Goal: Use online tool/utility: Utilize a website feature to perform a specific function

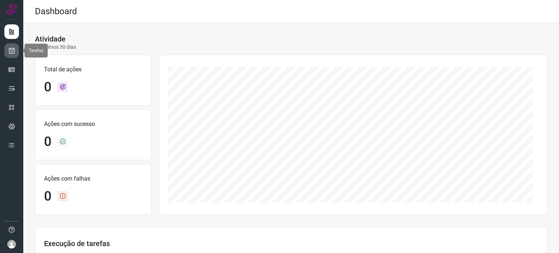
click at [13, 53] on icon at bounding box center [12, 50] width 8 height 7
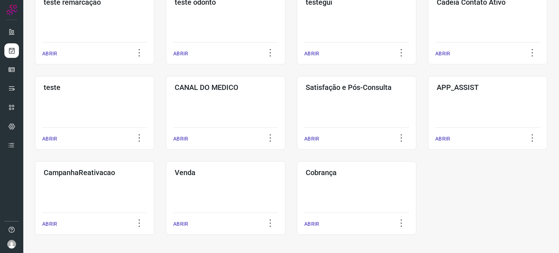
scroll to position [128, 0]
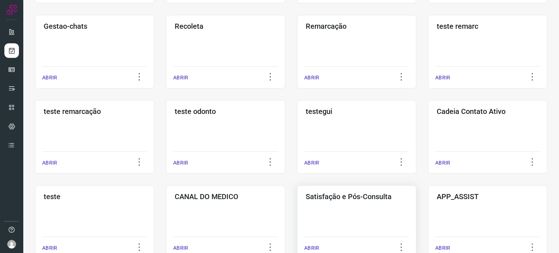
click at [373, 225] on div "Satisfação e Pós-Consulta ABRIR" at bounding box center [356, 221] width 119 height 73
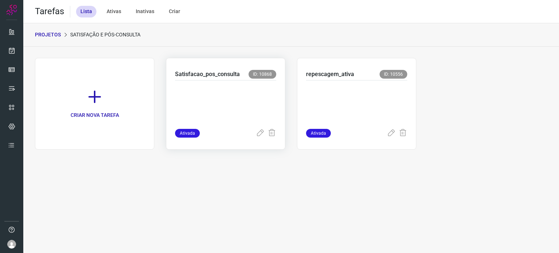
click at [239, 103] on p at bounding box center [225, 103] width 101 height 36
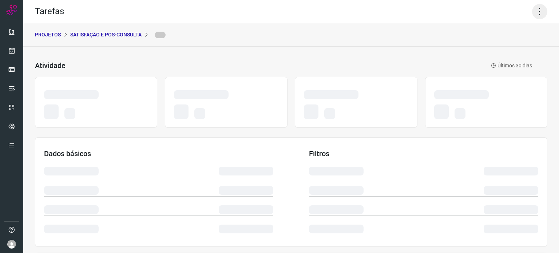
click at [534, 11] on icon at bounding box center [539, 11] width 15 height 15
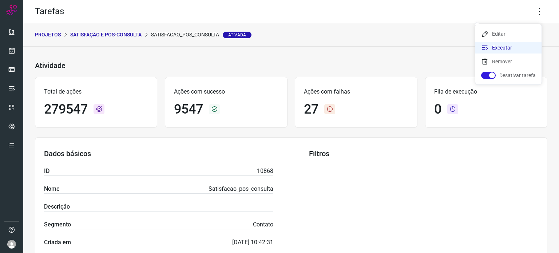
click at [483, 46] on icon at bounding box center [484, 47] width 7 height 7
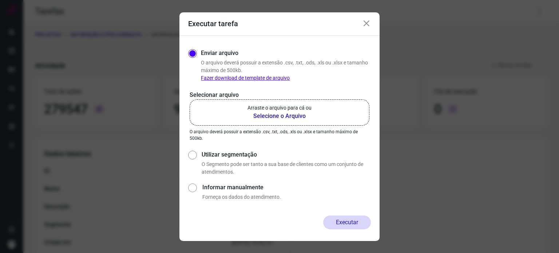
click at [320, 107] on label "Arraste o arquivo para cá ou Selecione o Arquivo" at bounding box center [279, 112] width 180 height 26
click at [0, 0] on input "Arraste o arquivo para cá ou Selecione o Arquivo" at bounding box center [0, 0] width 0 height 0
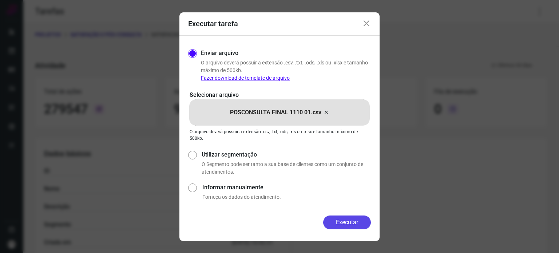
click at [364, 220] on button "Executar" at bounding box center [347, 222] width 48 height 14
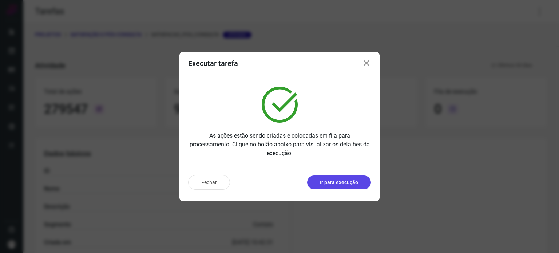
click at [348, 184] on p "Ir para execução" at bounding box center [339, 183] width 38 height 8
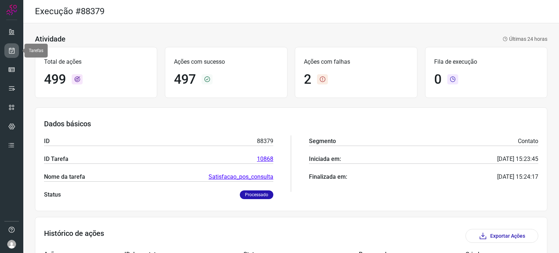
click at [9, 53] on icon at bounding box center [12, 50] width 8 height 7
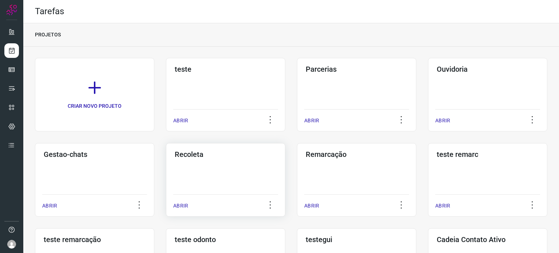
scroll to position [145, 0]
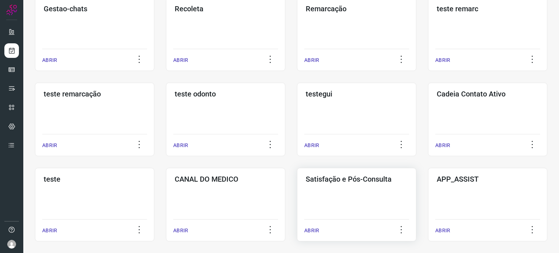
click at [338, 192] on div "Satisfação e Pós-Consulta ABRIR" at bounding box center [356, 204] width 119 height 73
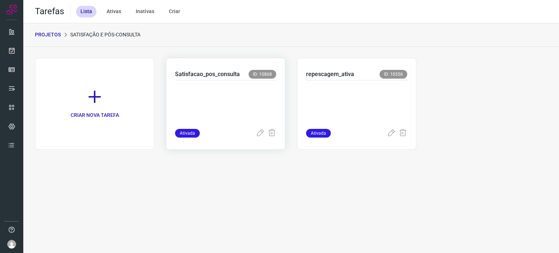
click at [223, 98] on p at bounding box center [225, 103] width 101 height 36
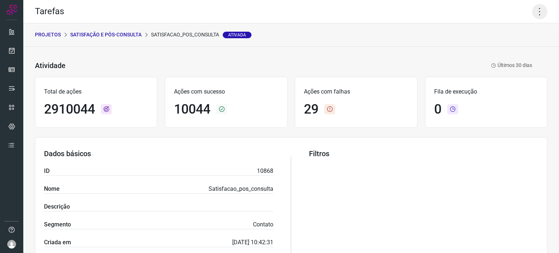
click at [533, 10] on icon at bounding box center [539, 11] width 15 height 15
click at [518, 50] on li "Executar" at bounding box center [508, 48] width 66 height 12
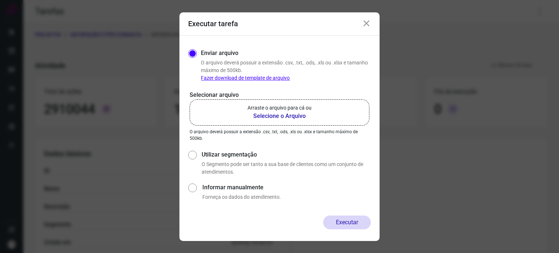
click at [313, 109] on label "Arraste o arquivo para cá ou Selecione o Arquivo" at bounding box center [279, 112] width 180 height 26
click at [0, 0] on input "Arraste o arquivo para cá ou Selecione o Arquivo" at bounding box center [0, 0] width 0 height 0
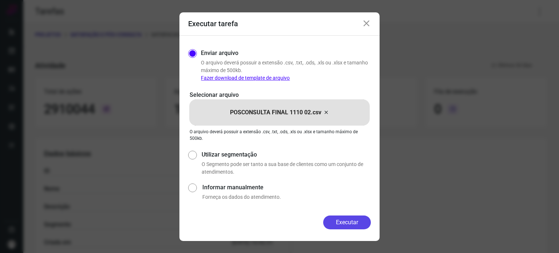
click at [346, 229] on button "Executar" at bounding box center [347, 222] width 48 height 14
